Goal: Transaction & Acquisition: Download file/media

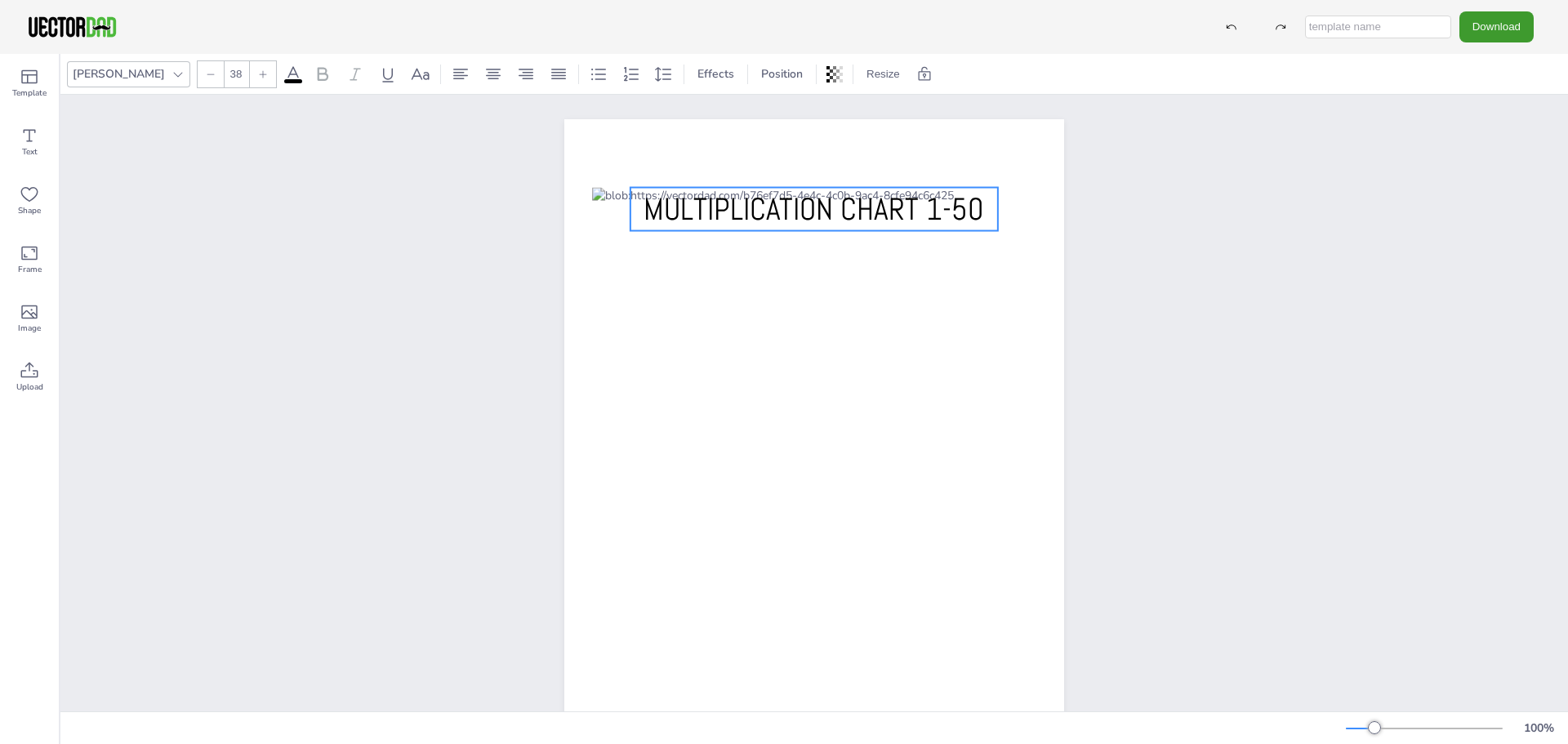
click at [783, 204] on span "MULTIPLICATION CHART 1-50" at bounding box center [814, 209] width 341 height 39
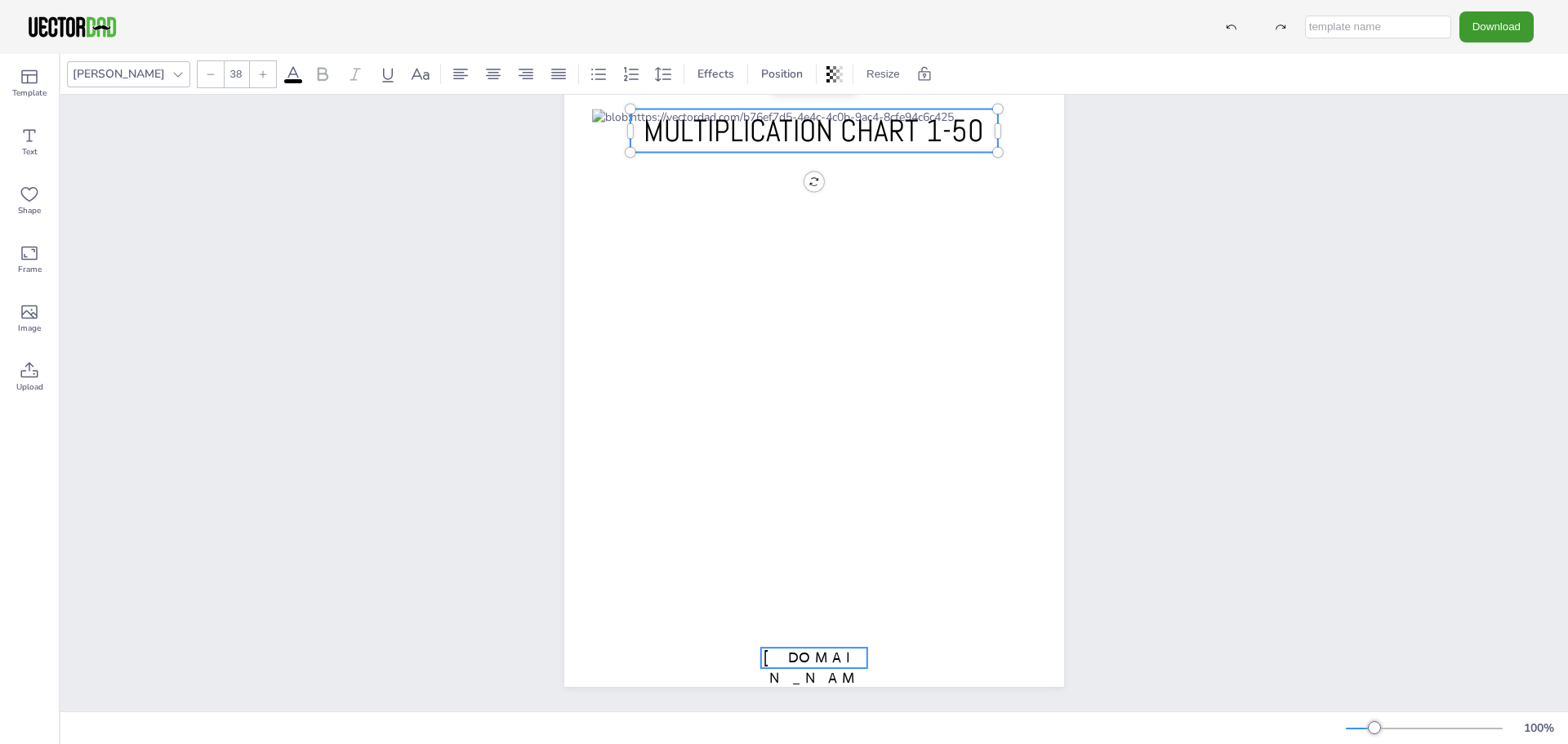
type input "18"
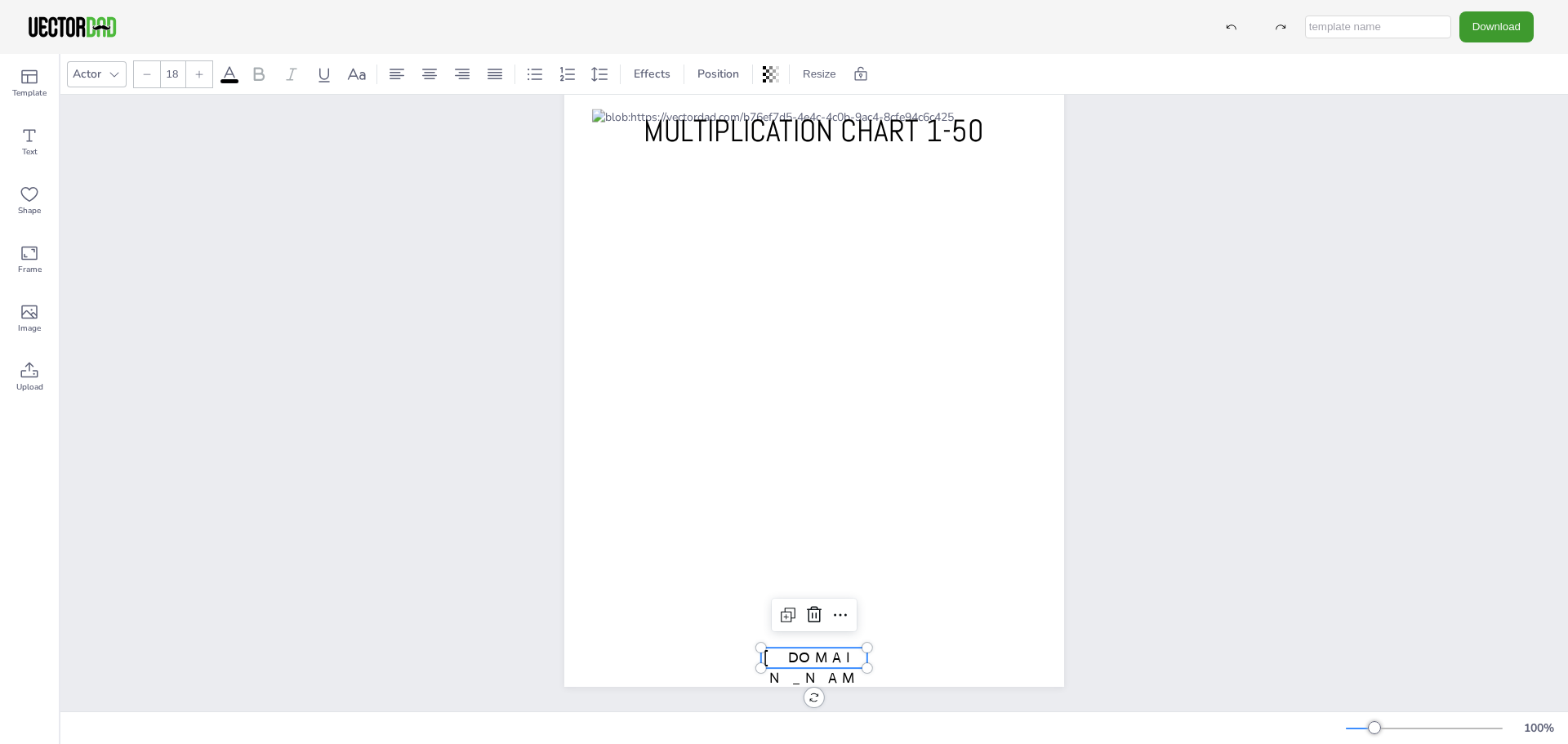
click at [849, 650] on span "[DOMAIN_NAME]" at bounding box center [814, 678] width 101 height 59
click at [811, 605] on icon at bounding box center [814, 615] width 19 height 19
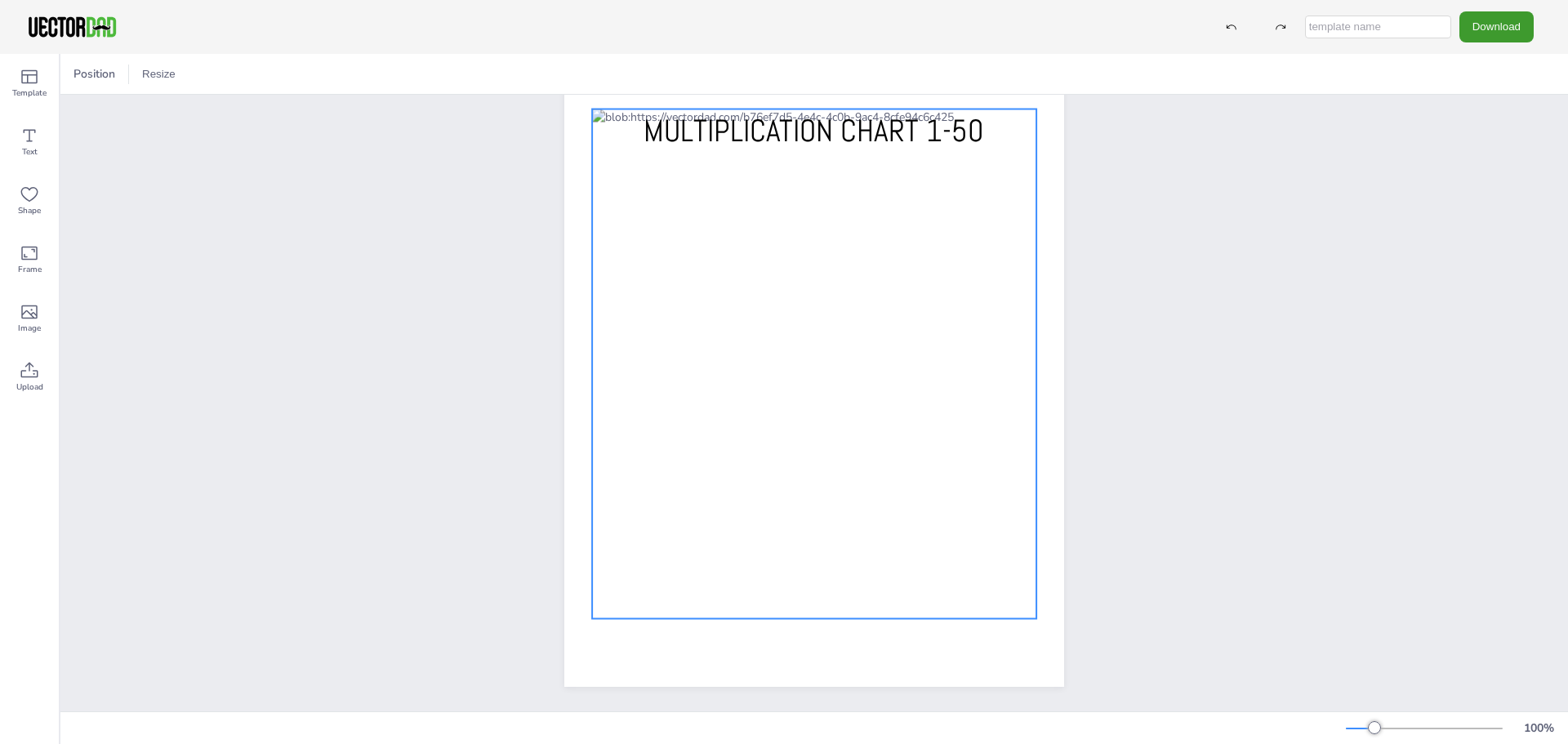
scroll to position [0, 0]
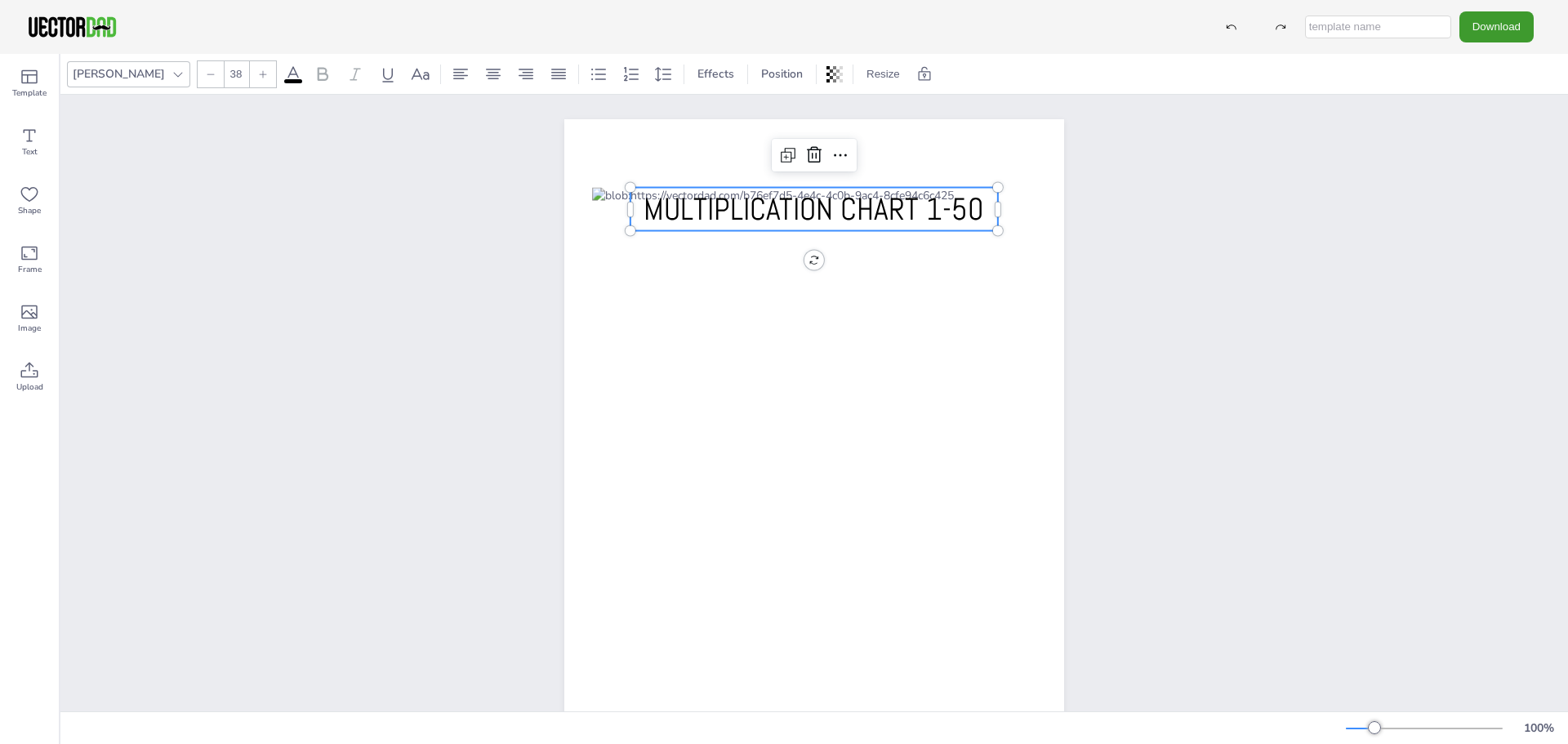
click at [813, 209] on span "MULTIPLICATION CHART 1-50" at bounding box center [814, 209] width 341 height 39
click at [1150, 290] on div "TABLA PITAGÓRICA 1-50 TABLA PITAGÓRICA 1-50" at bounding box center [814, 442] width 1508 height 695
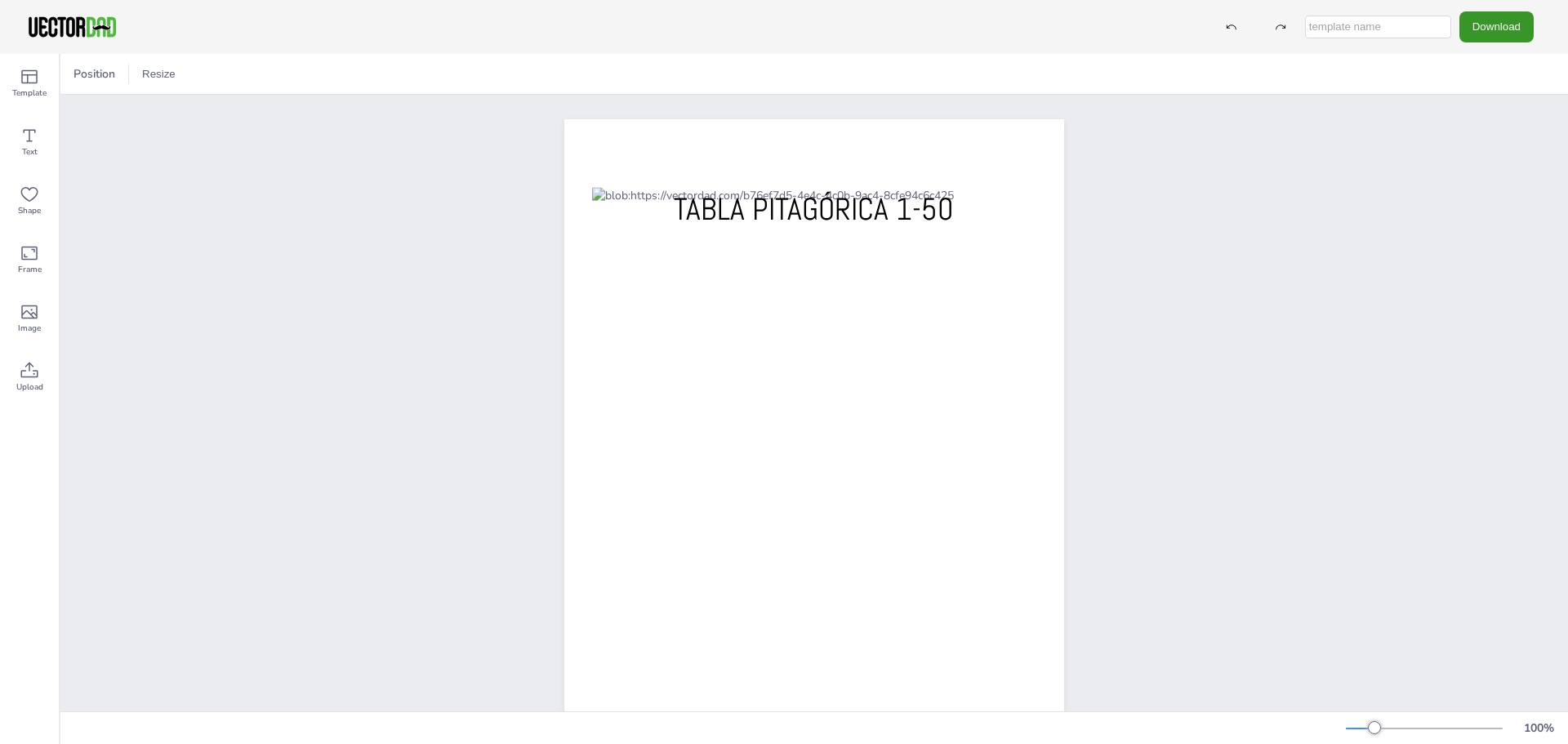
click at [1503, 25] on button "Download" at bounding box center [1497, 27] width 74 height 30
